Goal: Task Accomplishment & Management: Use online tool/utility

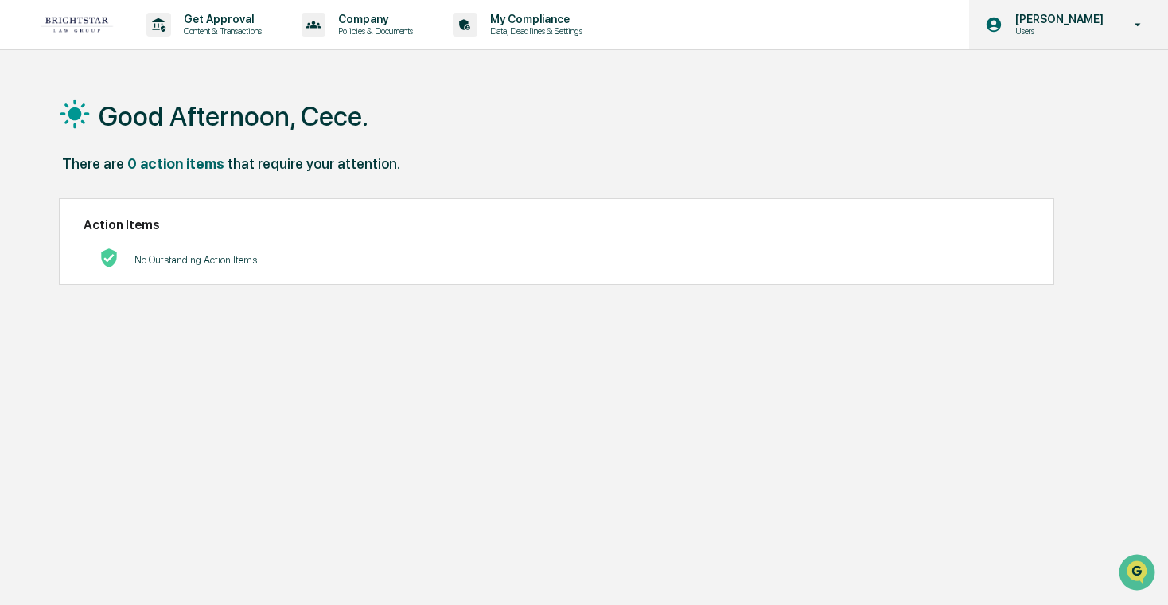
click at [1065, 31] on p "Users" at bounding box center [1056, 30] width 109 height 11
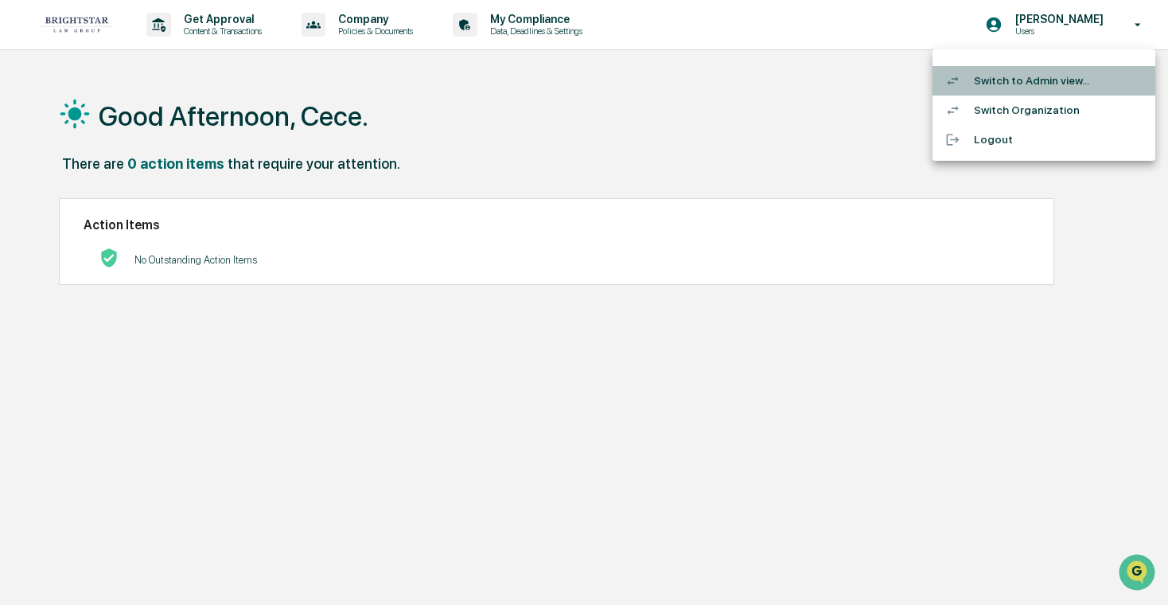
click at [1044, 68] on li "Switch to Admin view..." at bounding box center [1043, 80] width 223 height 29
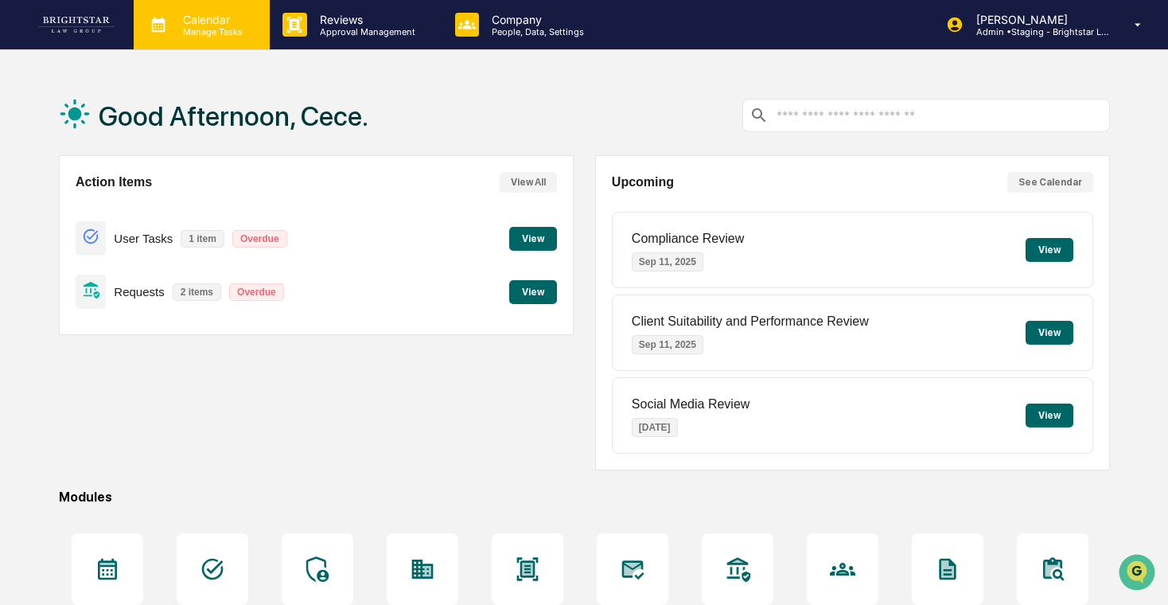
click at [225, 24] on p "Calendar" at bounding box center [210, 20] width 80 height 14
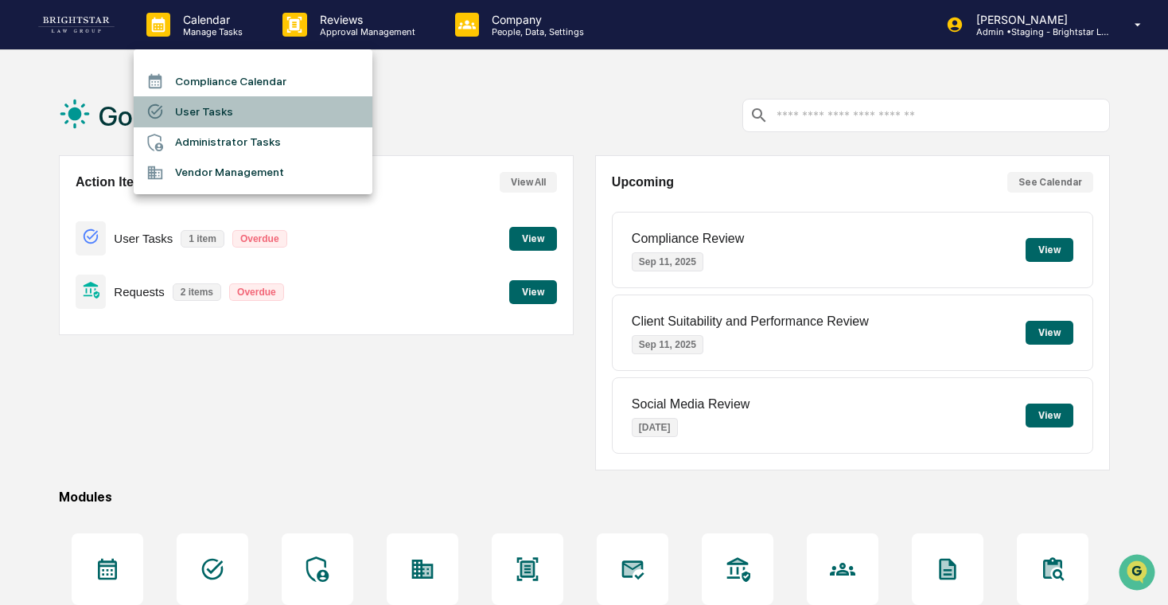
click at [255, 107] on li "User Tasks" at bounding box center [253, 111] width 239 height 30
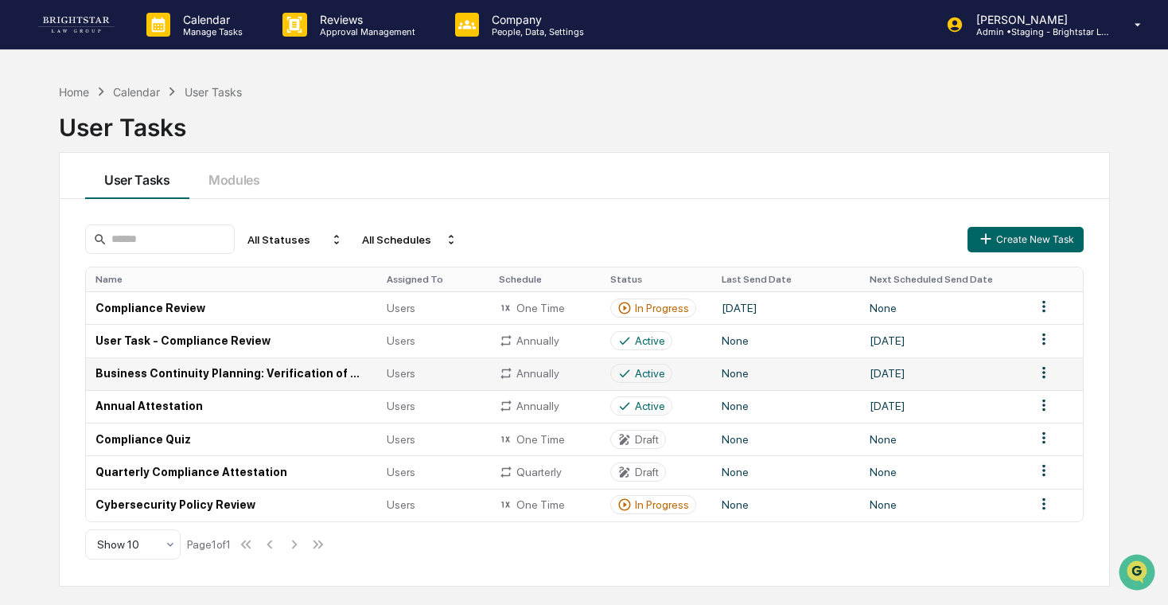
click at [480, 383] on td "Users" at bounding box center [432, 373] width 111 height 33
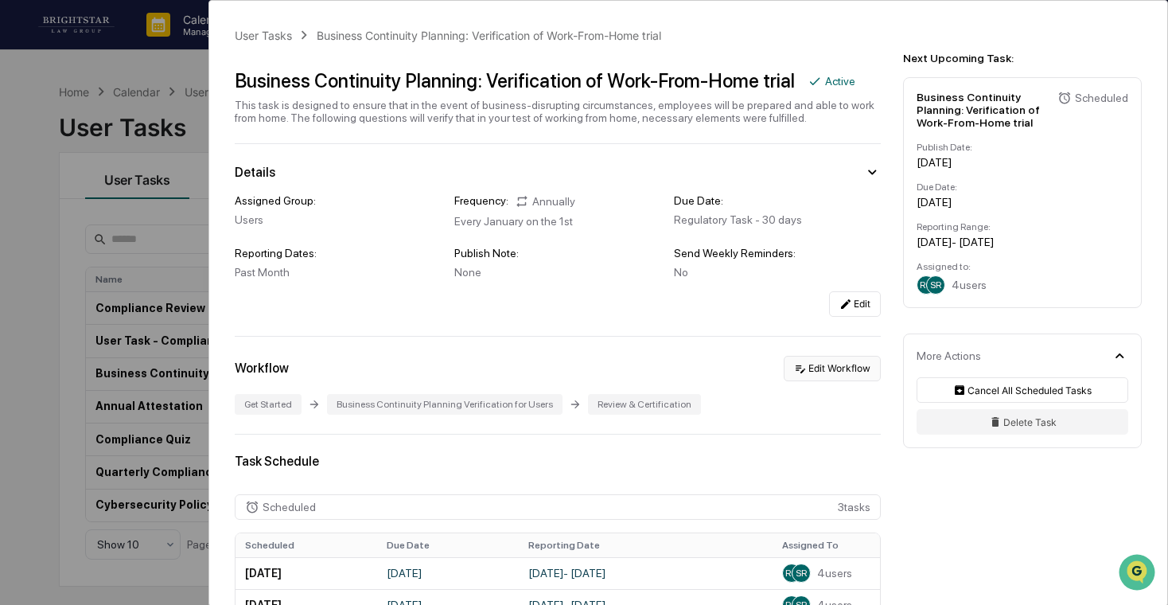
click at [820, 377] on button "Edit Workflow" at bounding box center [831, 368] width 97 height 25
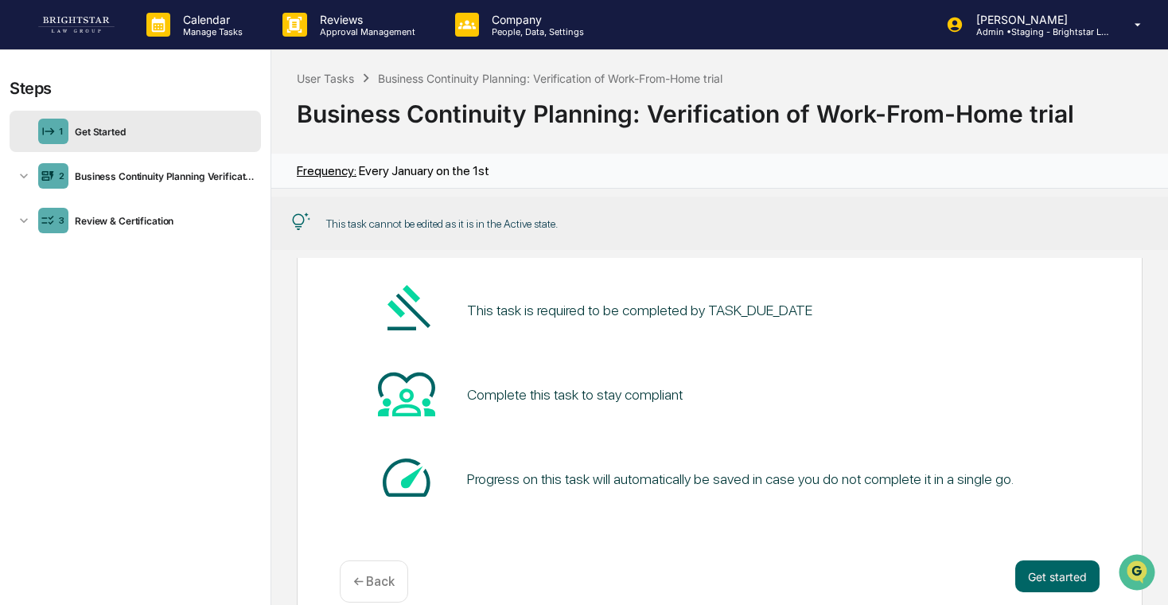
scroll to position [154, 0]
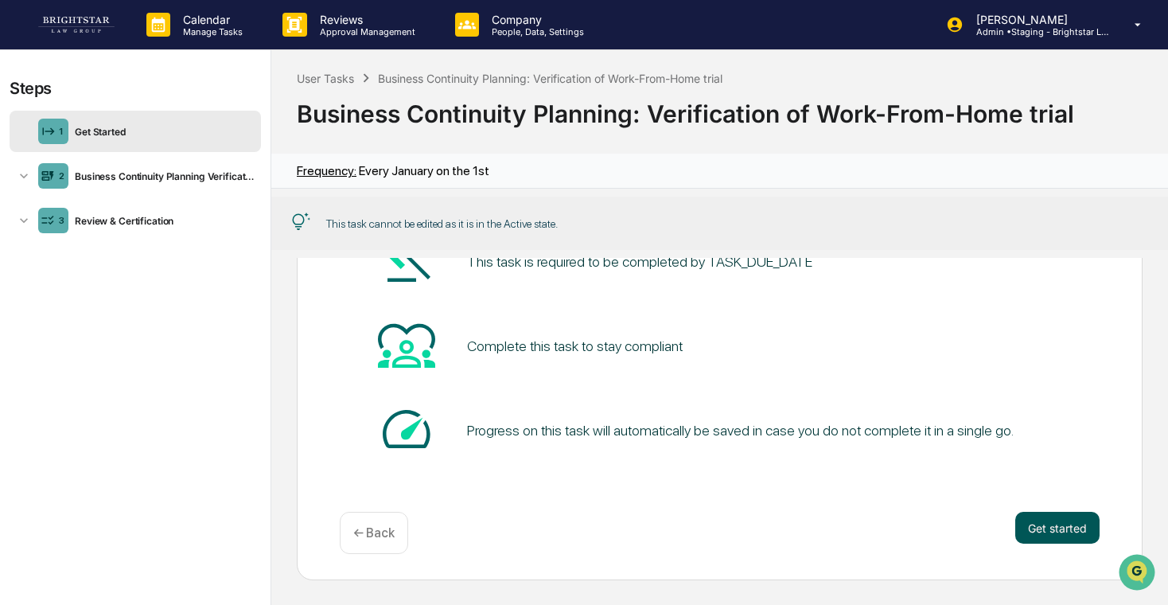
click at [1020, 517] on button "Get started" at bounding box center [1057, 527] width 84 height 32
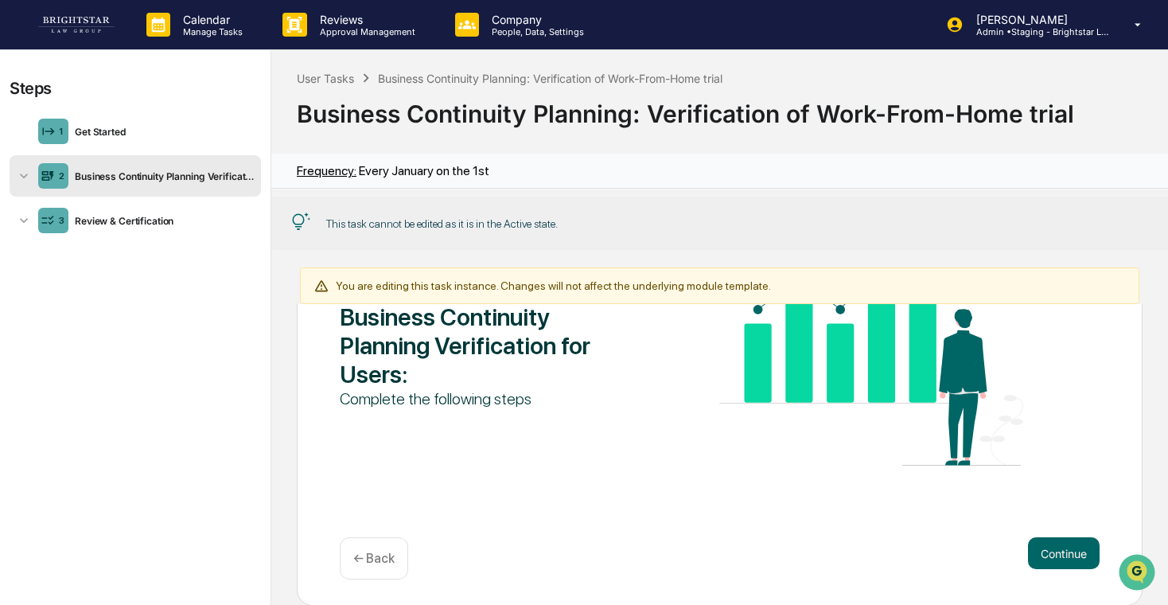
scroll to position [200, 0]
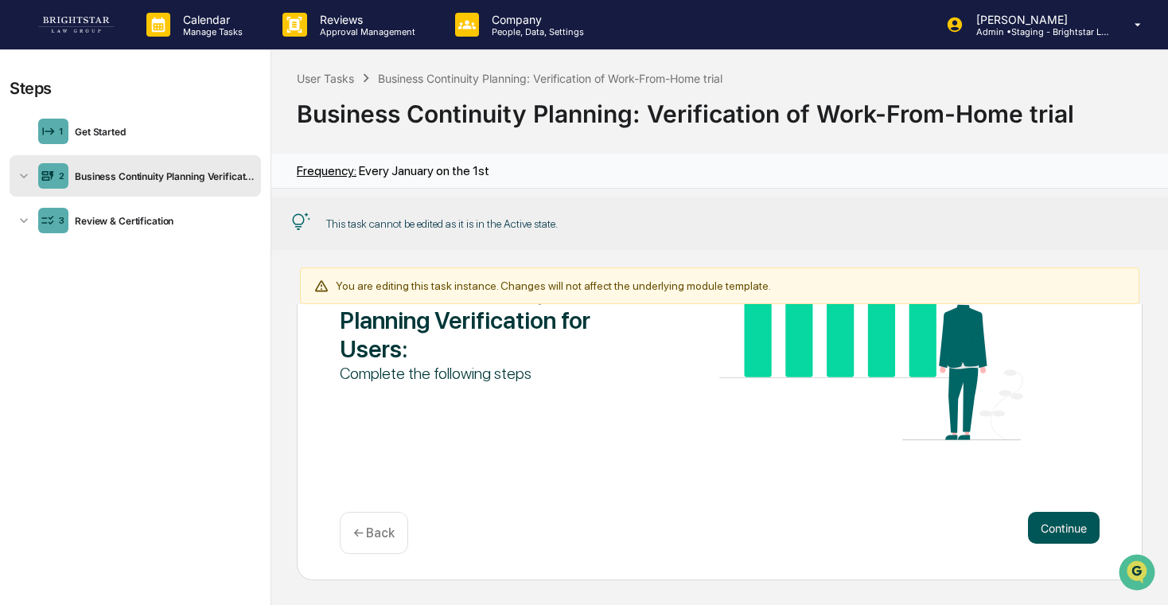
click at [1028, 518] on button "Continue" at bounding box center [1064, 527] width 72 height 32
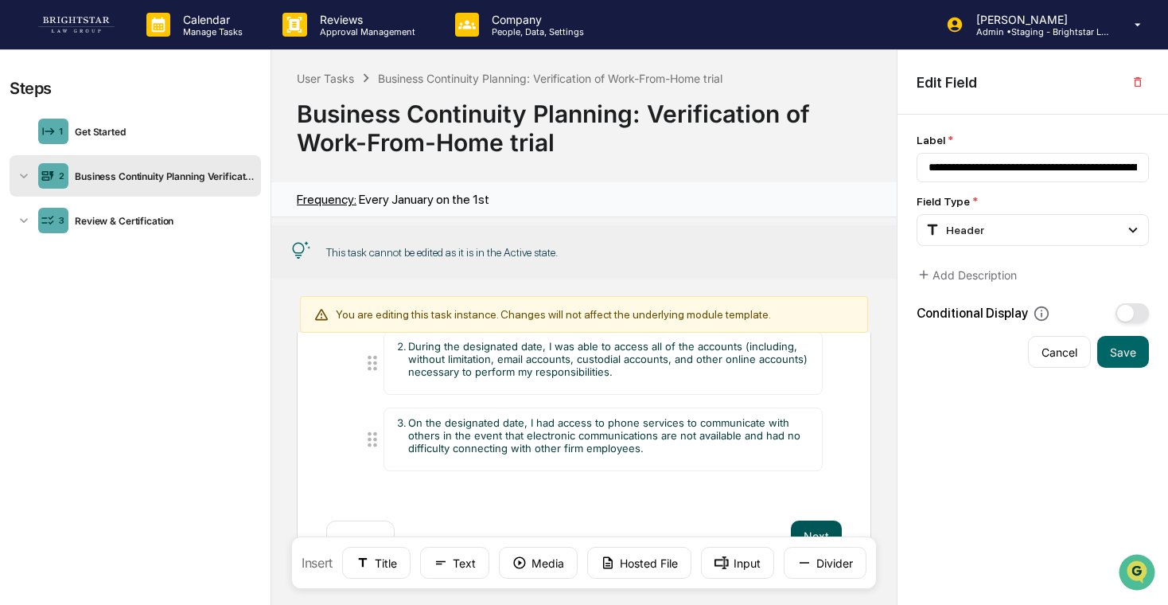
click at [825, 524] on button "Next" at bounding box center [816, 536] width 51 height 32
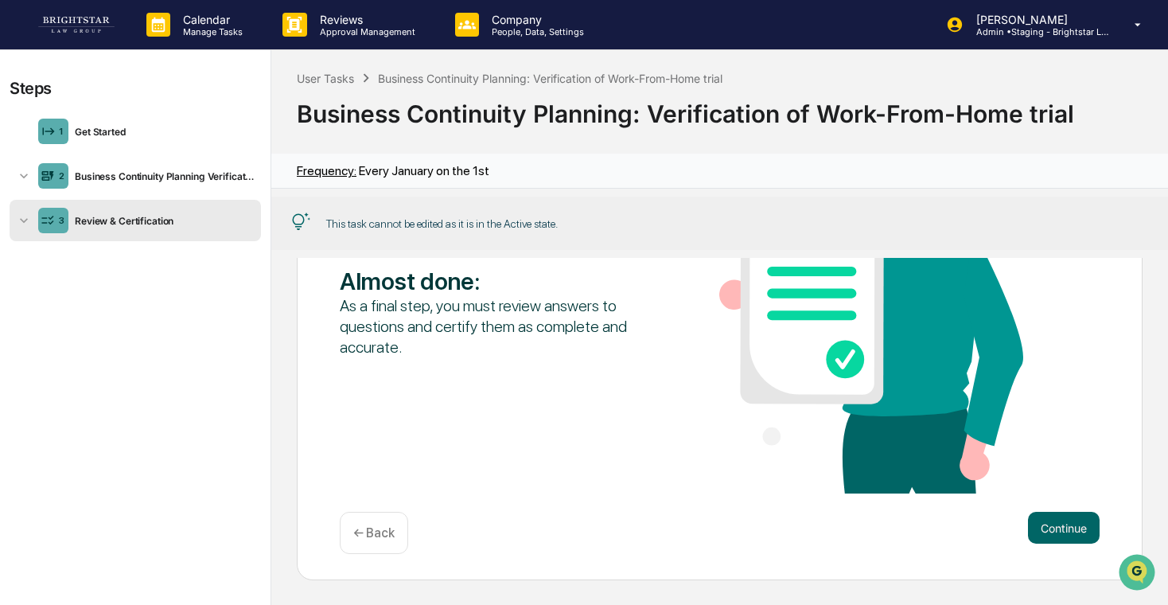
scroll to position [190, 0]
click at [1045, 507] on div "Almost done : As a final step, you must review answers to questions and certify…" at bounding box center [720, 336] width 846 height 487
click at [1047, 516] on button "Continue" at bounding box center [1064, 527] width 72 height 32
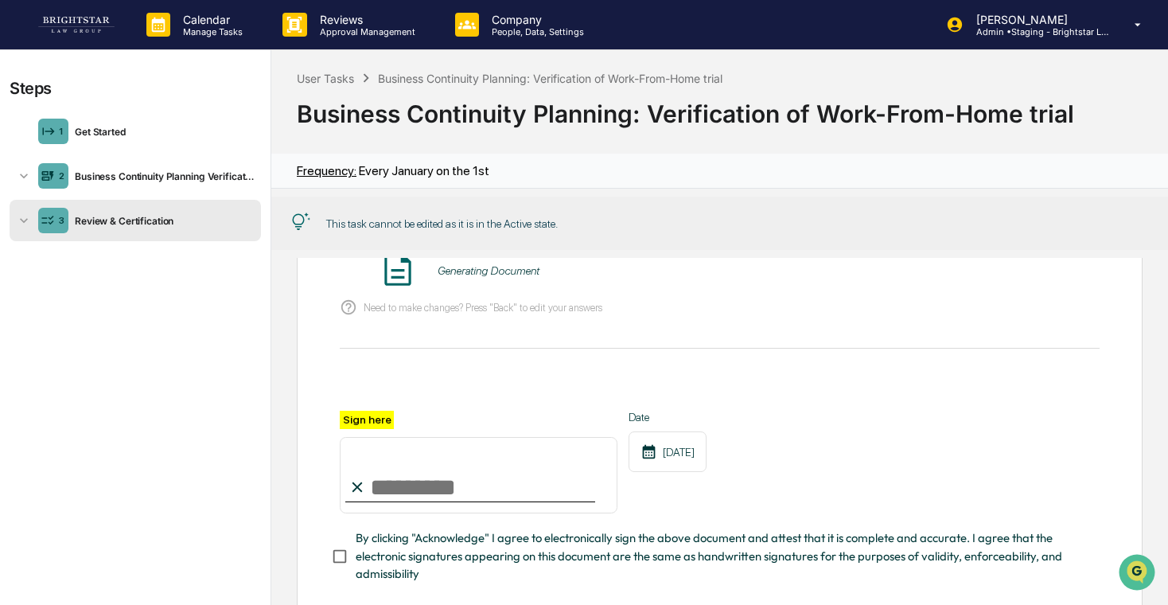
scroll to position [244, 0]
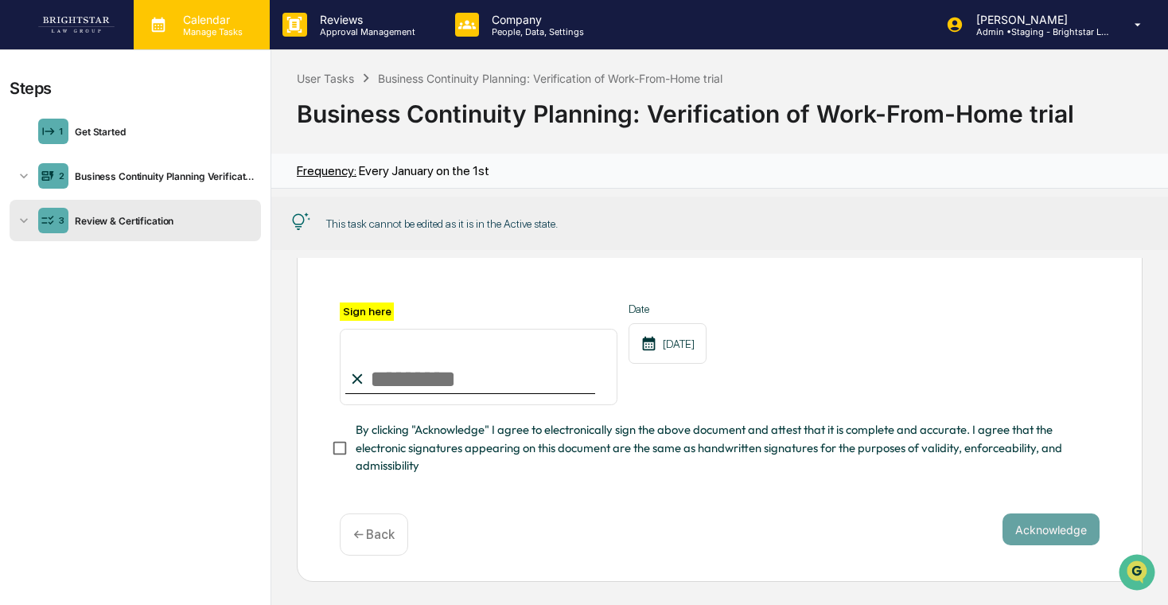
click at [223, 22] on p "Calendar" at bounding box center [210, 20] width 80 height 14
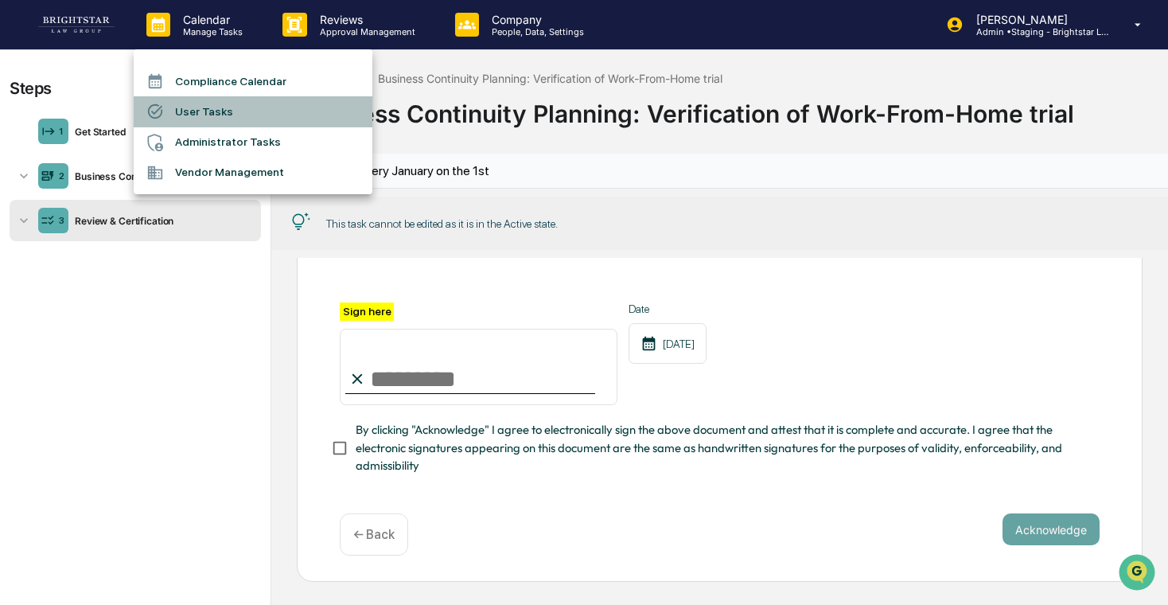
click at [233, 102] on li "User Tasks" at bounding box center [253, 111] width 239 height 30
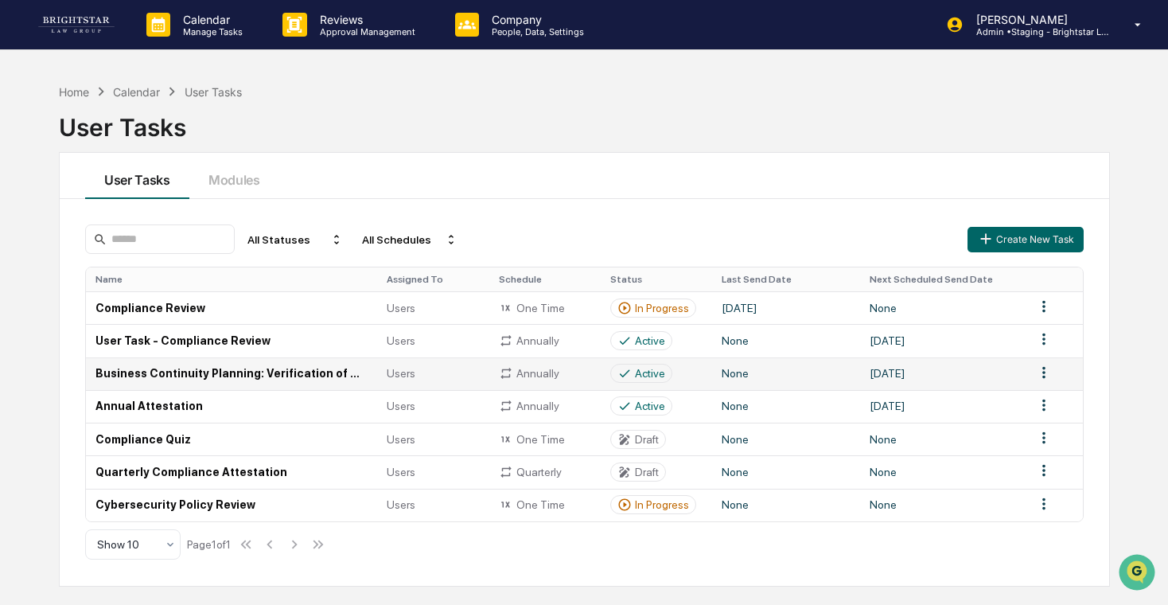
click at [295, 371] on td "Business Continuity Planning: Verification of Work-From-Home trial" at bounding box center [231, 373] width 291 height 33
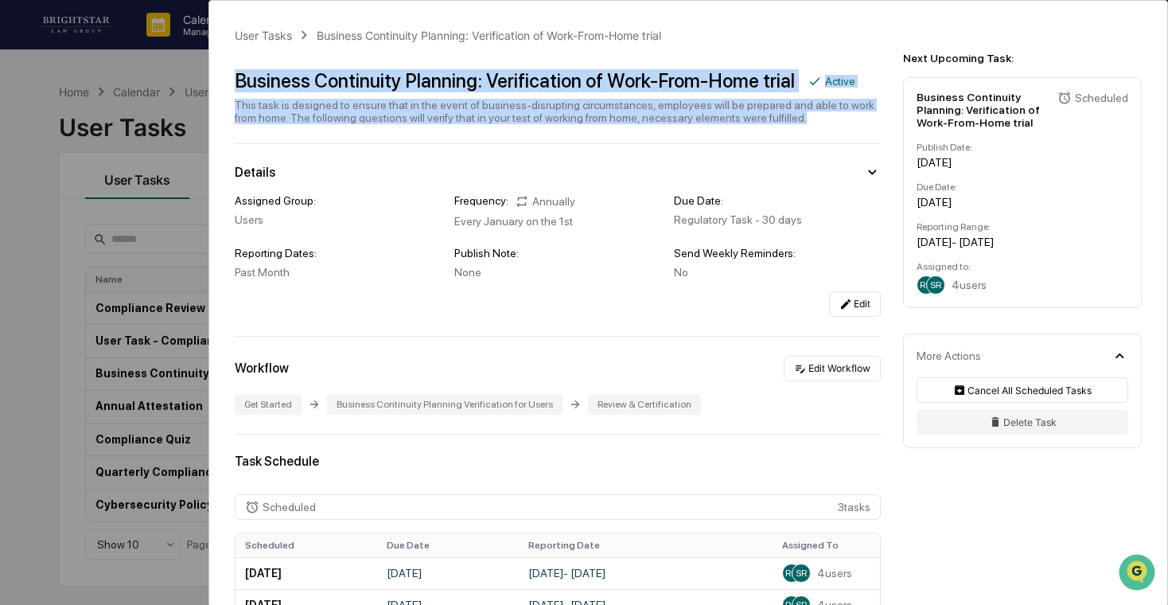
drag, startPoint x: 280, startPoint y: 127, endPoint x: 232, endPoint y: 79, distance: 68.1
click at [232, 79] on div "User Tasks Business Continuity Planning: Verification of Work-From-Home trial B…" at bounding box center [688, 496] width 958 height 990
copy div "Business Continuity Planning: Verification of Work-From-Home trial Active This …"
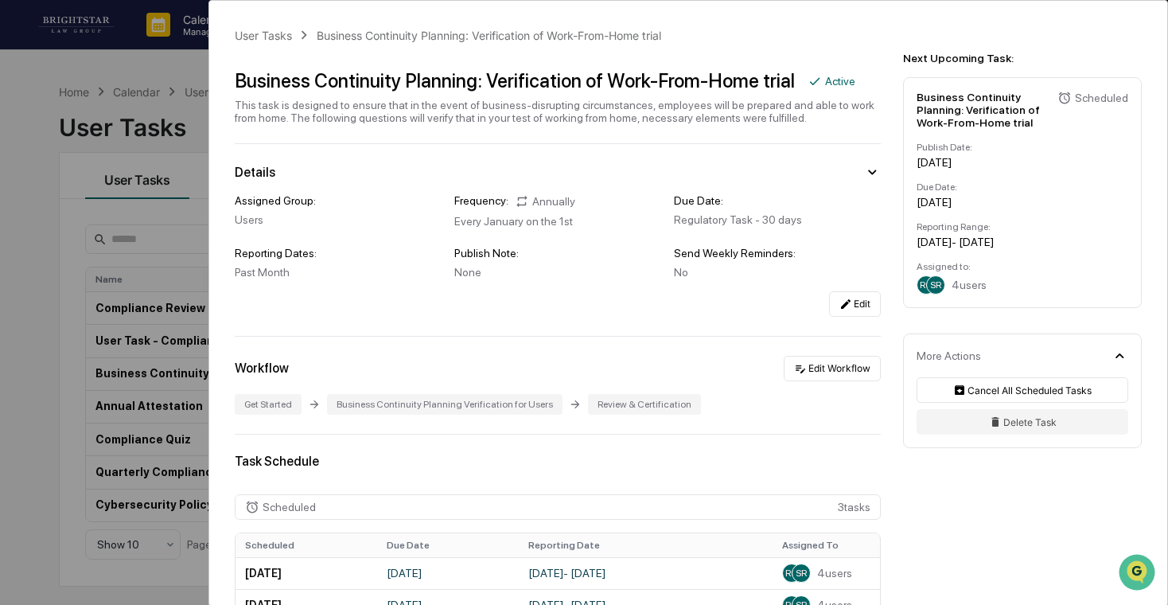
click at [619, 317] on div "Edit" at bounding box center [558, 303] width 646 height 25
click at [60, 227] on div "User Tasks Business Continuity Planning: Verification of Work-From-Home trial B…" at bounding box center [584, 302] width 1168 height 605
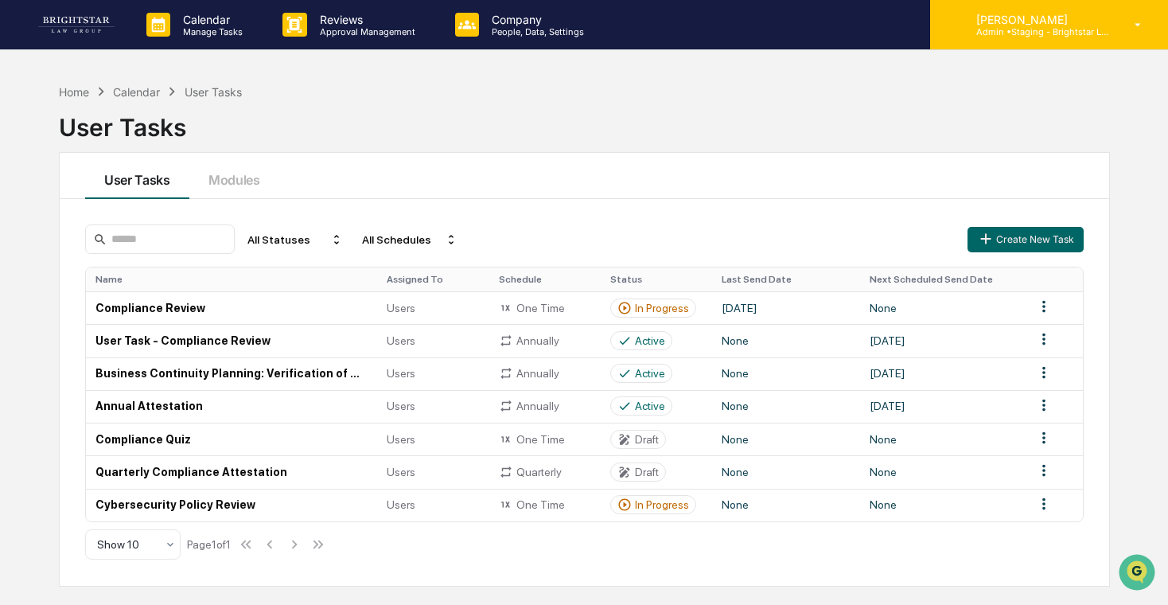
click at [1057, 29] on p "Admin • Staging - Brightstar Law Group" at bounding box center [1037, 31] width 148 height 11
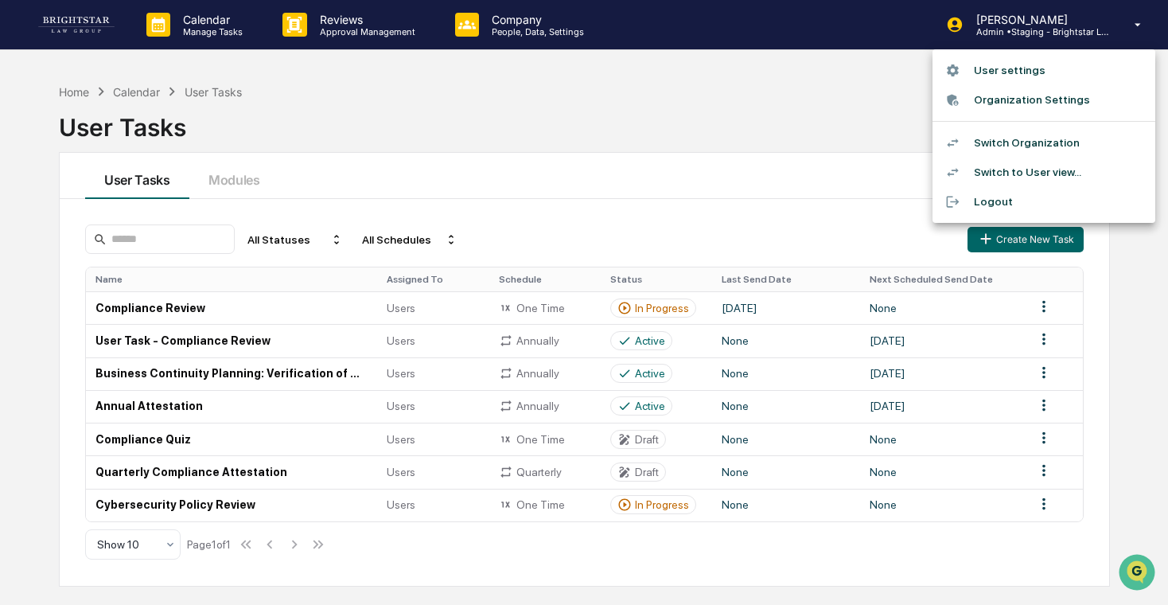
click at [1021, 140] on li "Switch Organization" at bounding box center [1043, 142] width 223 height 29
